Goal: Task Accomplishment & Management: Complete application form

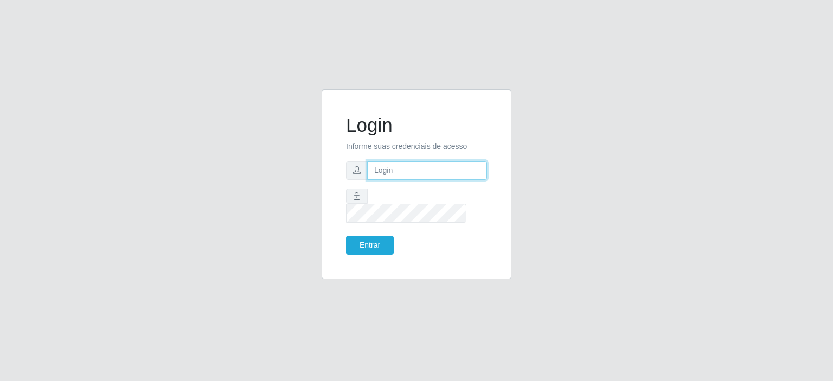
click at [411, 175] on input "text" at bounding box center [427, 170] width 120 height 19
type input "[EMAIL_ADDRESS][DOMAIN_NAME]"
click at [357, 236] on button "Entrar" at bounding box center [370, 245] width 48 height 19
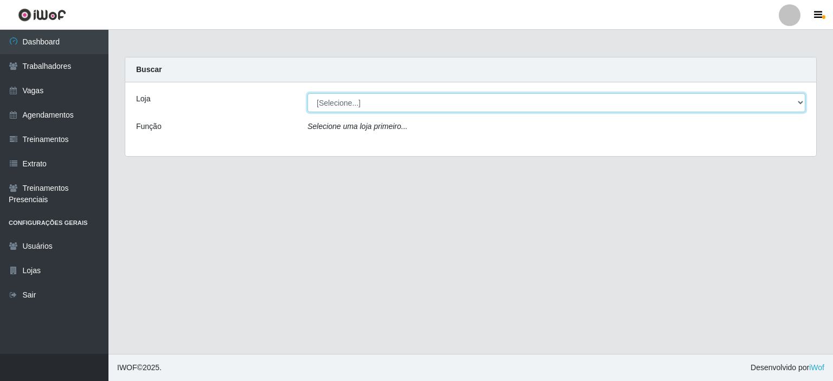
click at [342, 98] on select "[Selecione...] Corte Fácil - Unidade Planalto" at bounding box center [557, 102] width 498 height 19
select select "202"
click at [308, 93] on select "[Selecione...] Corte Fácil - Unidade Planalto" at bounding box center [557, 102] width 498 height 19
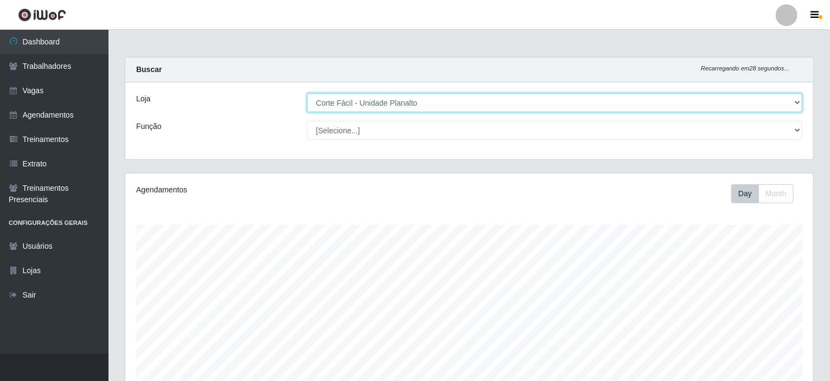
scroll to position [225, 688]
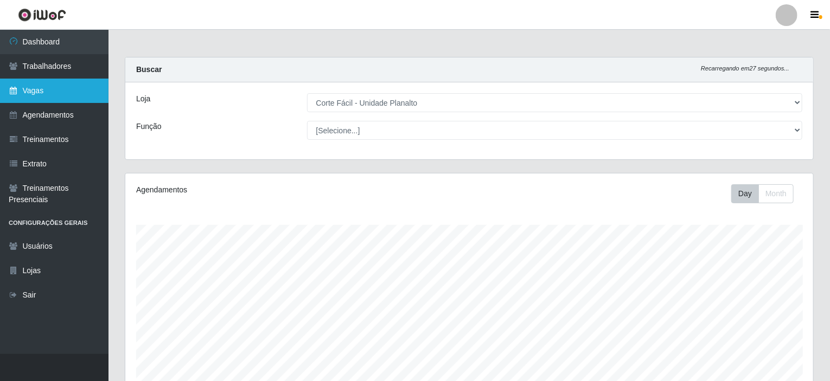
click at [24, 94] on link "Vagas" at bounding box center [54, 91] width 108 height 24
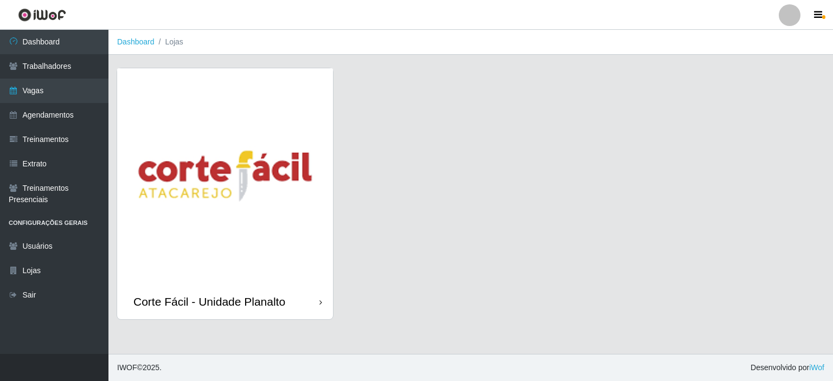
click at [321, 284] on img at bounding box center [225, 176] width 216 height 216
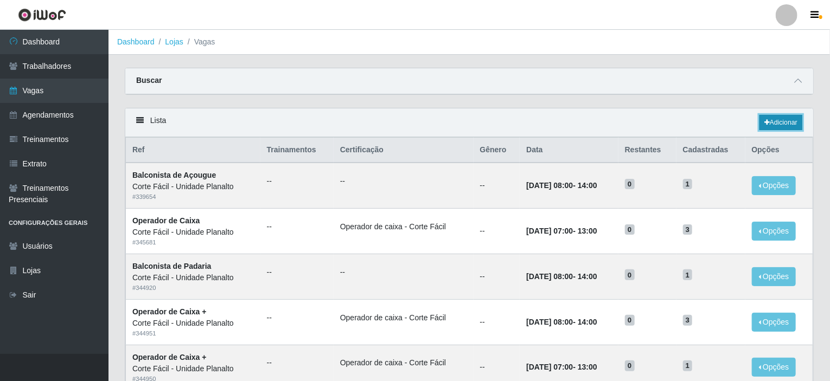
click at [777, 121] on link "Adicionar" at bounding box center [780, 122] width 43 height 15
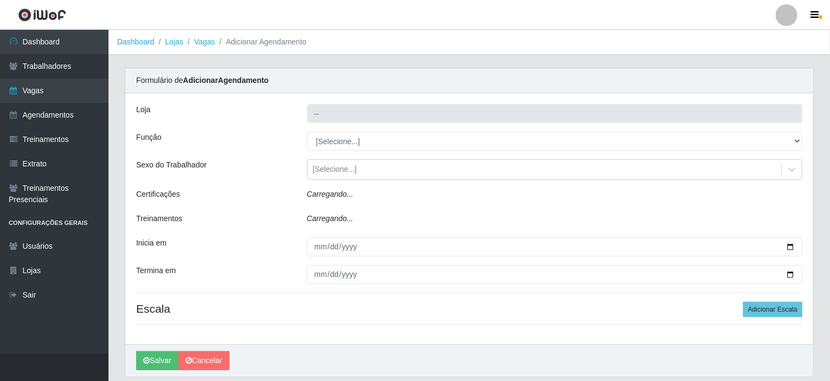
type input "Corte Fácil - Unidade Planalto"
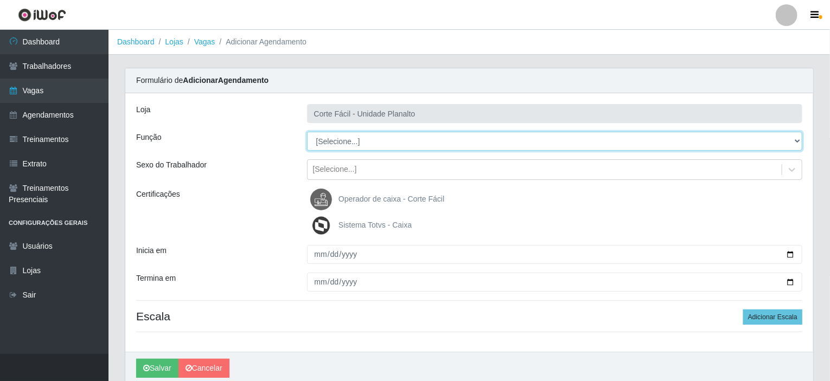
click at [336, 140] on select "[Selecione...] ASG ASG + ASG ++ Auxiliar de Estacionamento Auxiliar de Estacion…" at bounding box center [555, 141] width 496 height 19
select select "22"
click at [307, 132] on select "[Selecione...] ASG ASG + ASG ++ Auxiliar de Estacionamento Auxiliar de Estacion…" at bounding box center [555, 141] width 496 height 19
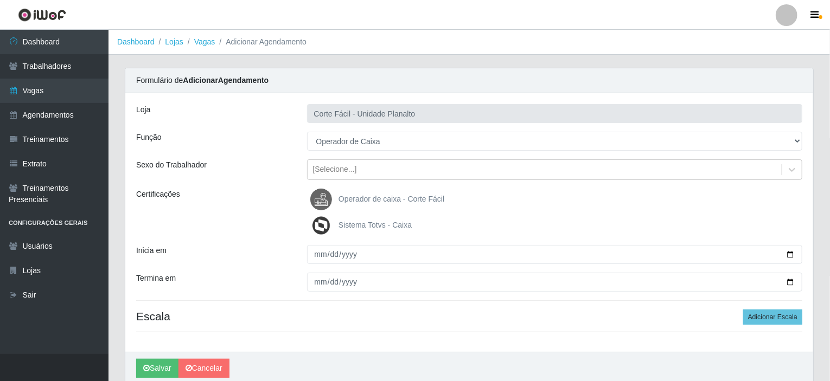
click at [398, 197] on span "Operador de caixa - Corte Fácil" at bounding box center [391, 199] width 106 height 9
click at [0, 0] on input "Operador de caixa - Corte Fácil" at bounding box center [0, 0] width 0 height 0
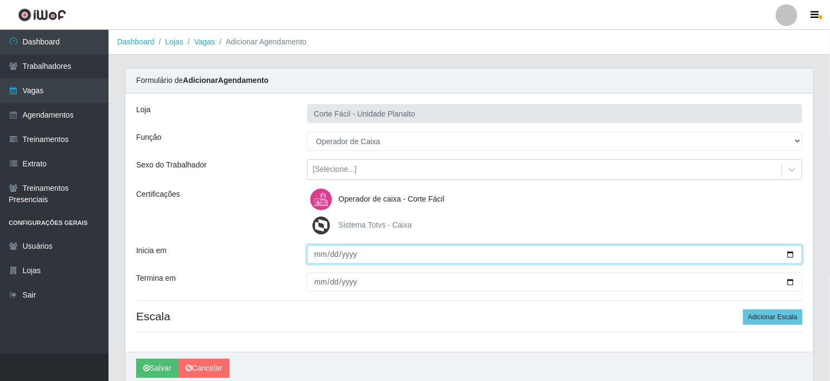
click at [790, 254] on input "Inicia em" at bounding box center [555, 254] width 496 height 19
type input "[DATE]"
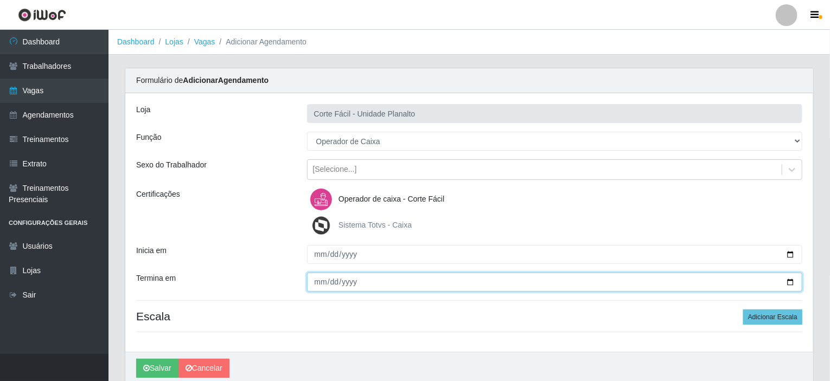
click at [786, 280] on input "Termina em" at bounding box center [555, 282] width 496 height 19
type input "[DATE]"
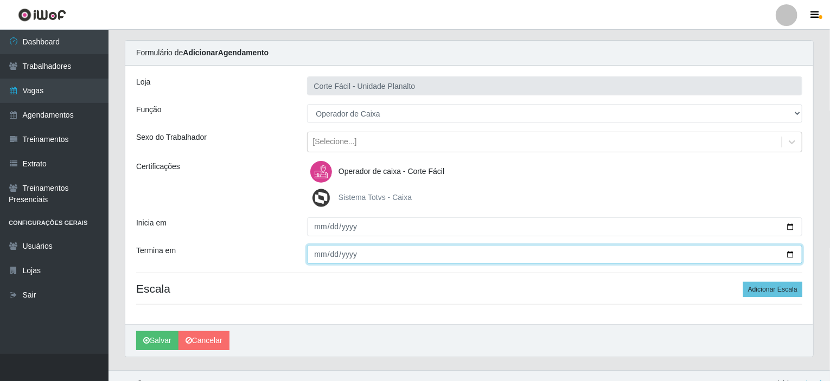
scroll to position [43, 0]
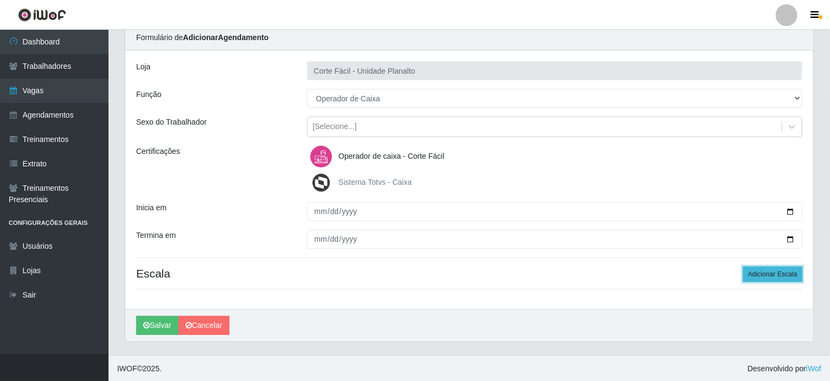
click at [777, 278] on button "Adicionar Escala" at bounding box center [772, 274] width 59 height 15
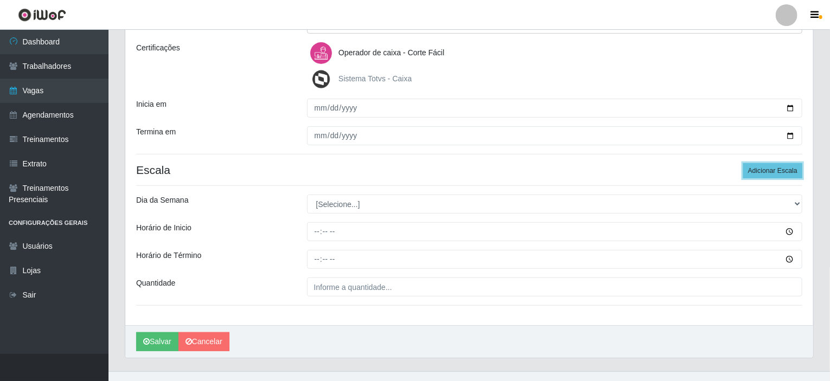
scroll to position [151, 0]
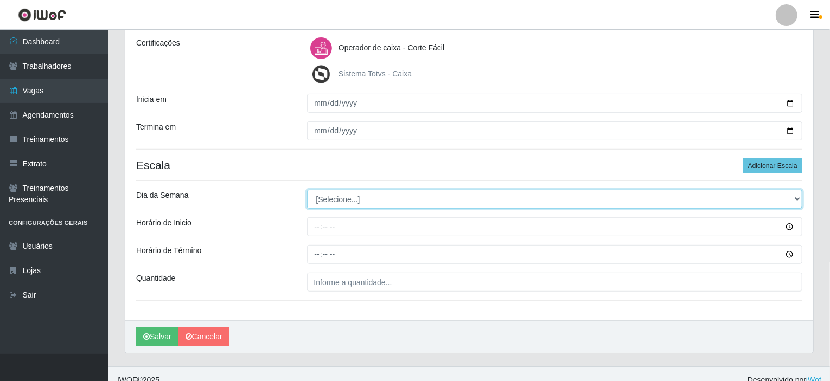
click at [324, 197] on select "[Selecione...] Segunda Terça Quarta Quinta Sexta Sábado Domingo" at bounding box center [555, 199] width 496 height 19
select select "4"
click at [307, 190] on select "[Selecione...] Segunda Terça Quarta Quinta Sexta Sábado Domingo" at bounding box center [555, 199] width 496 height 19
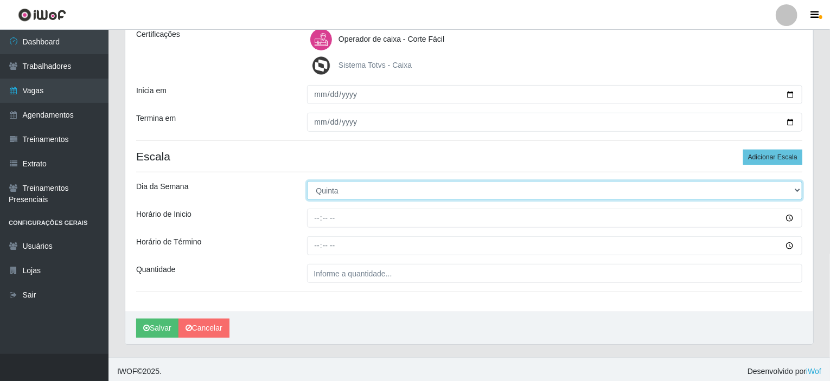
scroll to position [163, 0]
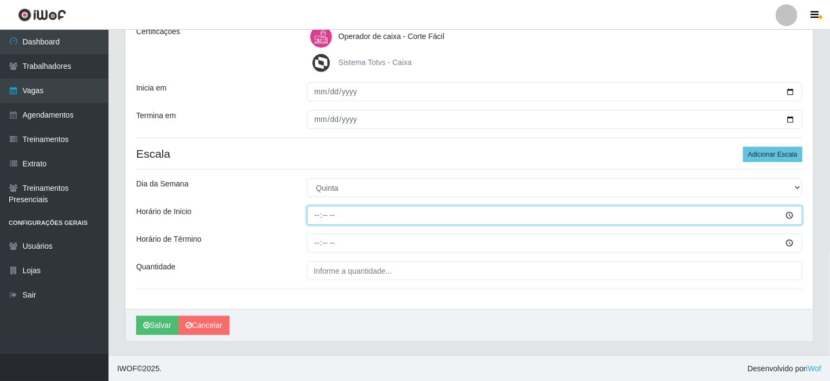
click at [320, 214] on input "Horário de Inicio" at bounding box center [555, 215] width 496 height 19
type input "16:00"
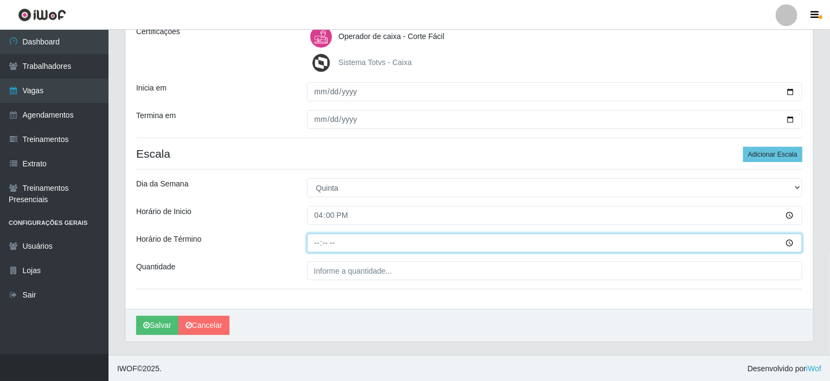
click at [320, 238] on input "Horário de Término" at bounding box center [555, 243] width 496 height 19
type input "22:00"
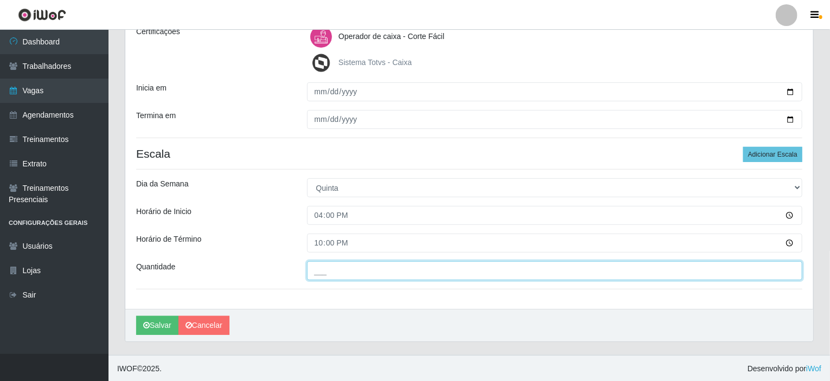
click at [338, 274] on input "___" at bounding box center [555, 270] width 496 height 19
type input "003"
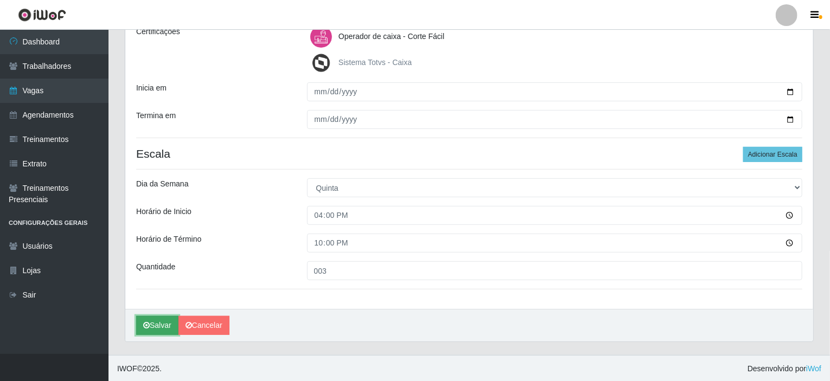
click at [159, 318] on button "Salvar" at bounding box center [157, 325] width 42 height 19
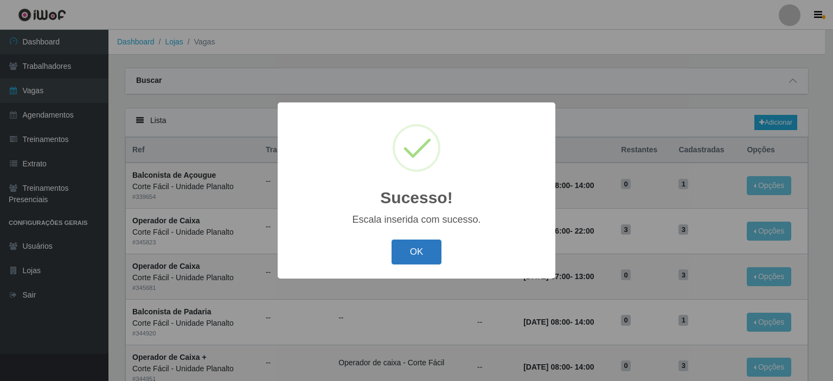
click at [415, 258] on button "OK" at bounding box center [417, 252] width 50 height 25
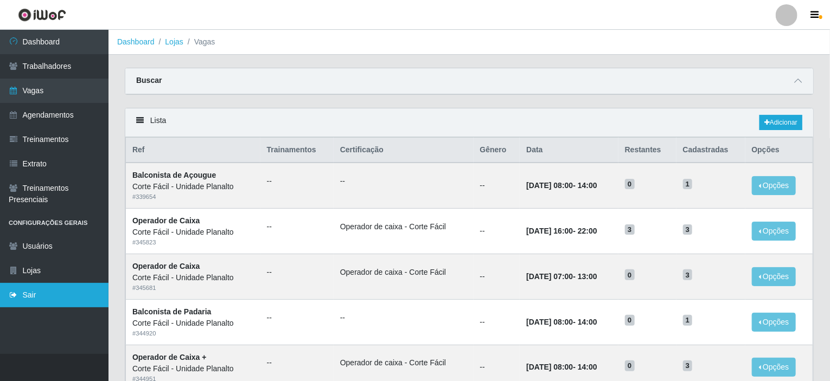
click at [42, 301] on link "Sair" at bounding box center [54, 295] width 108 height 24
